Goal: Information Seeking & Learning: Learn about a topic

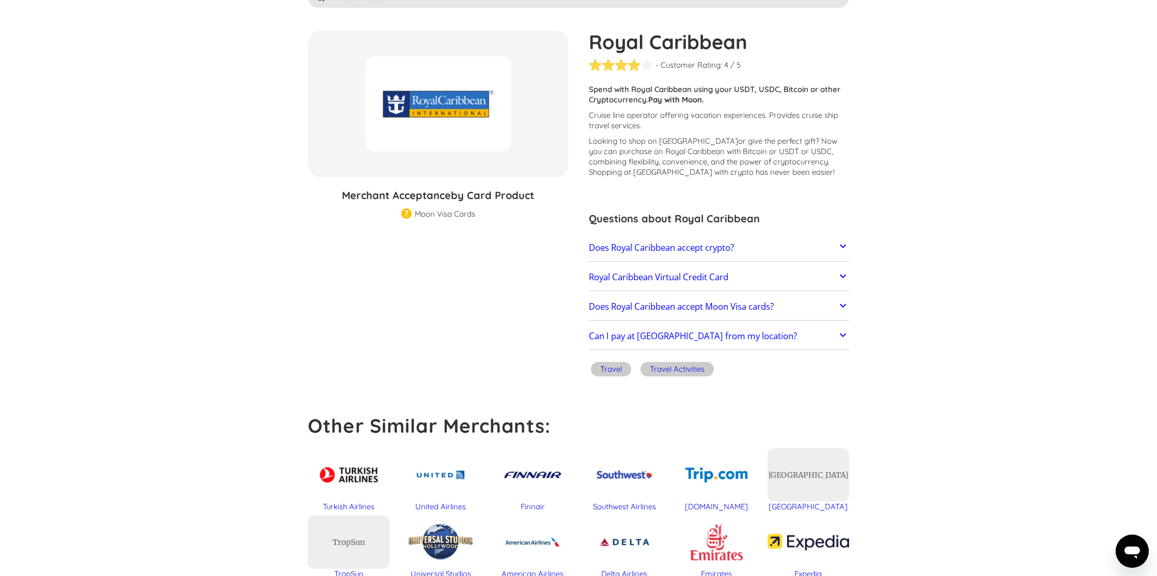
click at [906, 165] on section "Royal Caribbean % GIFT CARD DISCOUNT Merchant Acceptance by Card Product Mercha…" at bounding box center [578, 538] width 1157 height 1149
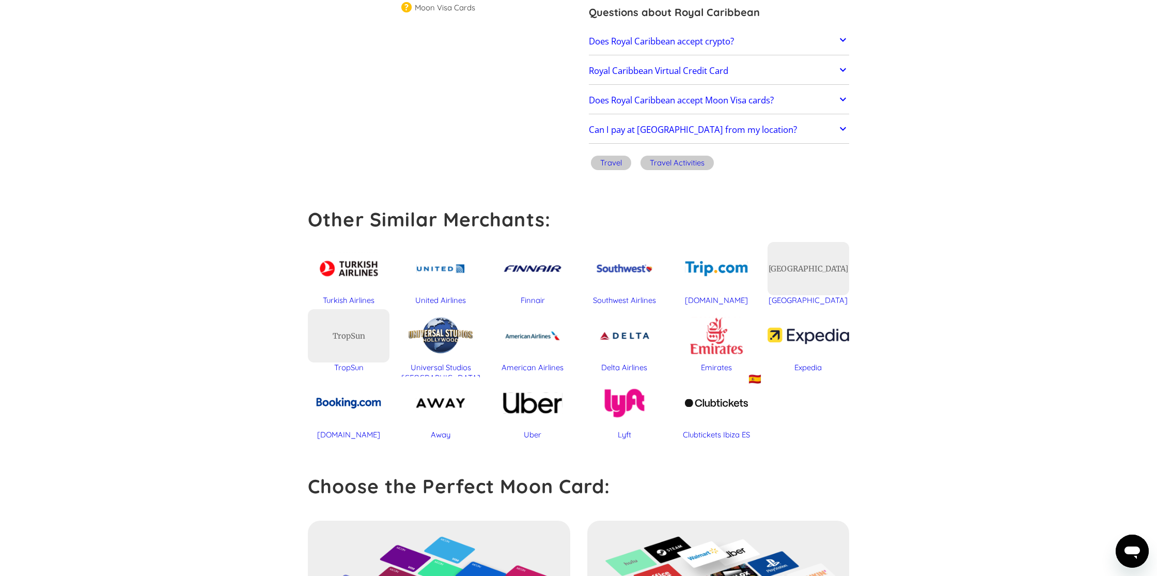
scroll to position [283, 0]
click at [797, 100] on link "Does Royal Caribbean accept Moon Visa cards?" at bounding box center [719, 101] width 260 height 22
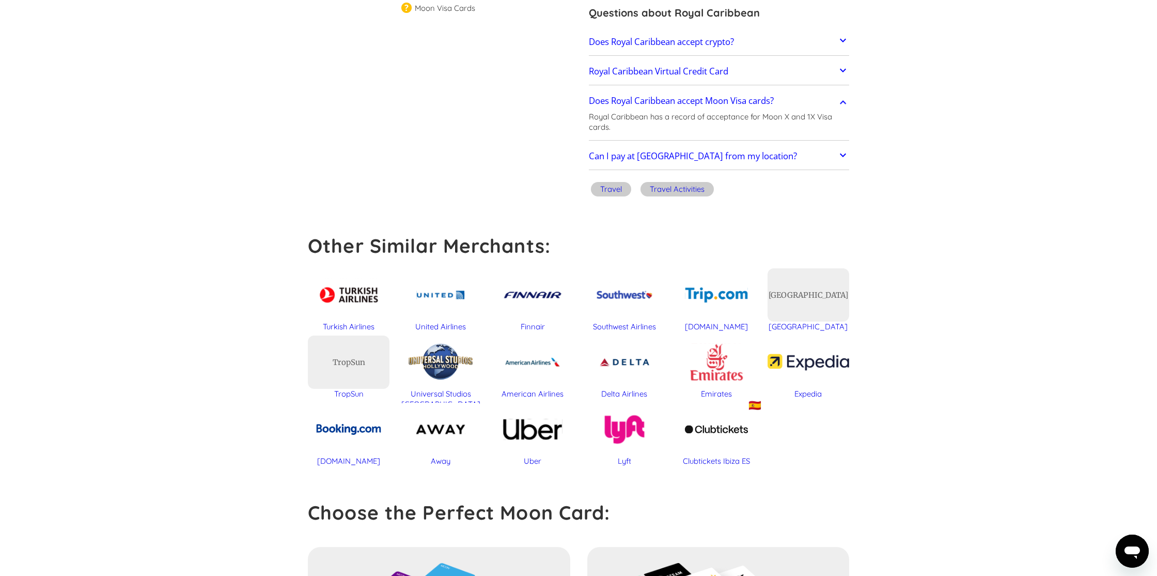
click at [767, 149] on link "Can I pay at [GEOGRAPHIC_DATA] from my location?" at bounding box center [719, 157] width 260 height 22
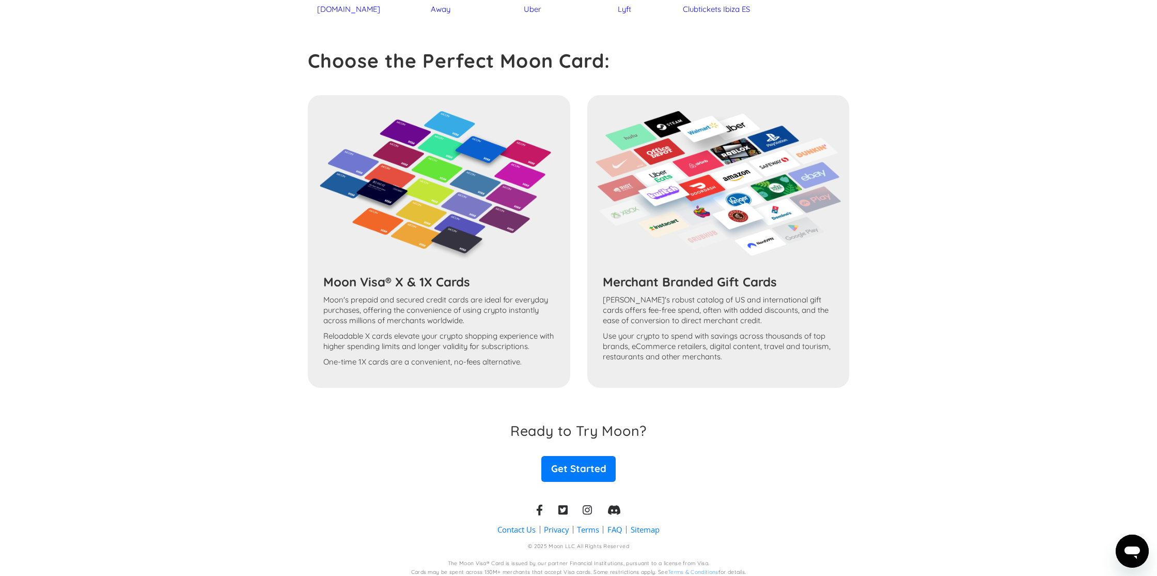
scroll to position [768, 0]
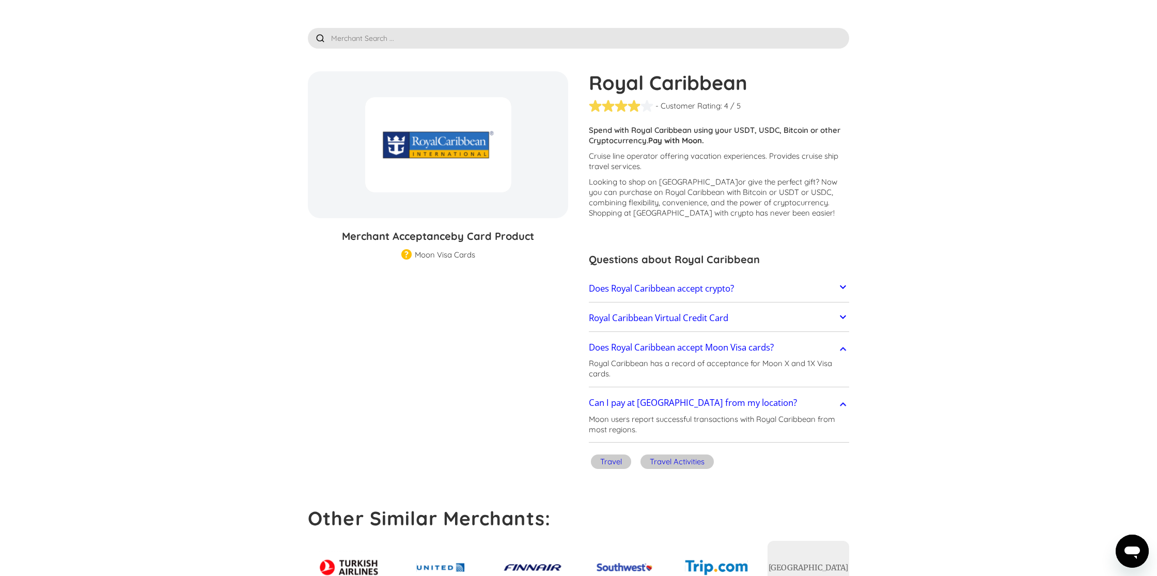
scroll to position [0, 0]
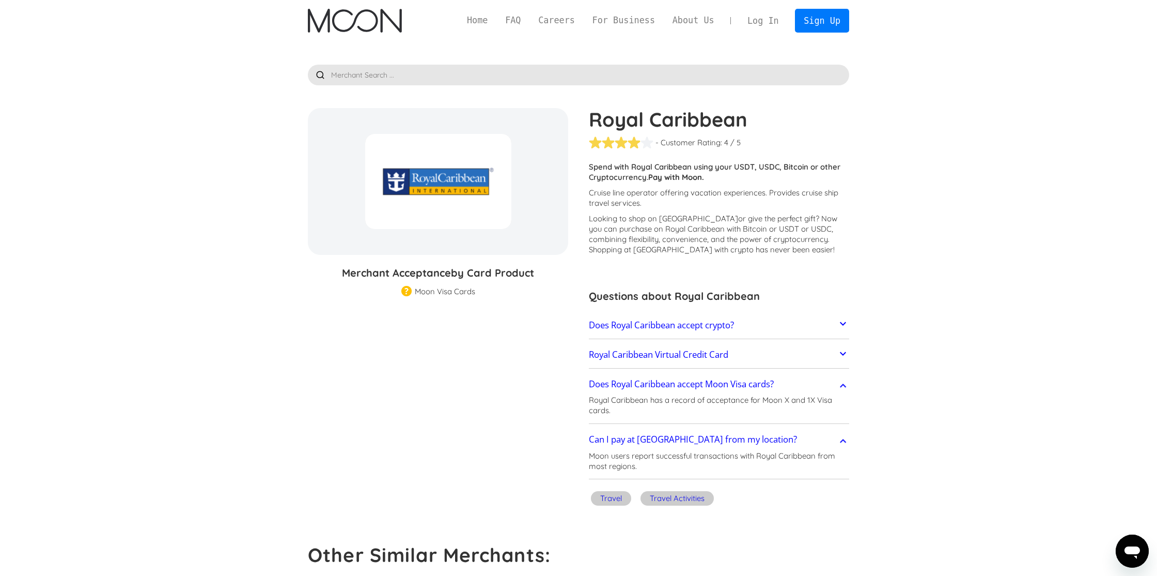
drag, startPoint x: 1012, startPoint y: 137, endPoint x: 942, endPoint y: 126, distance: 70.8
click at [360, 72] on input "text" at bounding box center [578, 75] width 541 height 21
